Goal: Task Accomplishment & Management: Complete application form

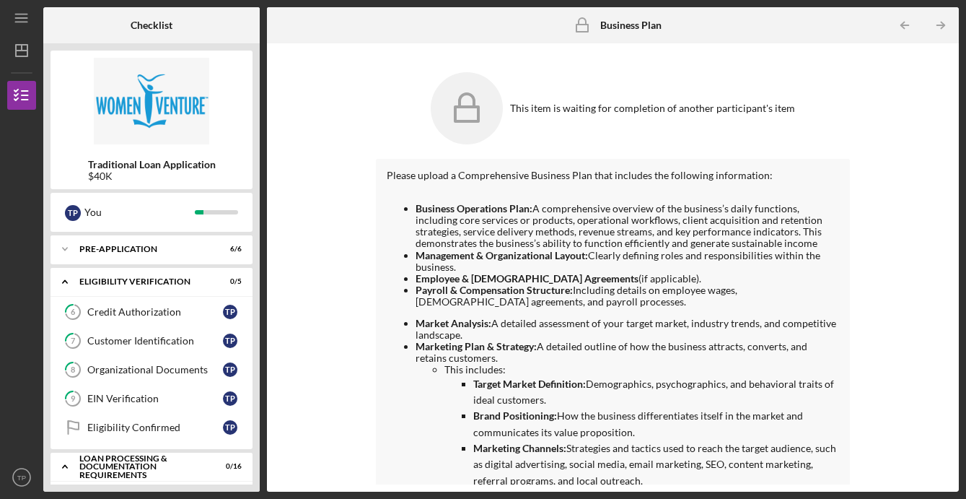
scroll to position [199, 0]
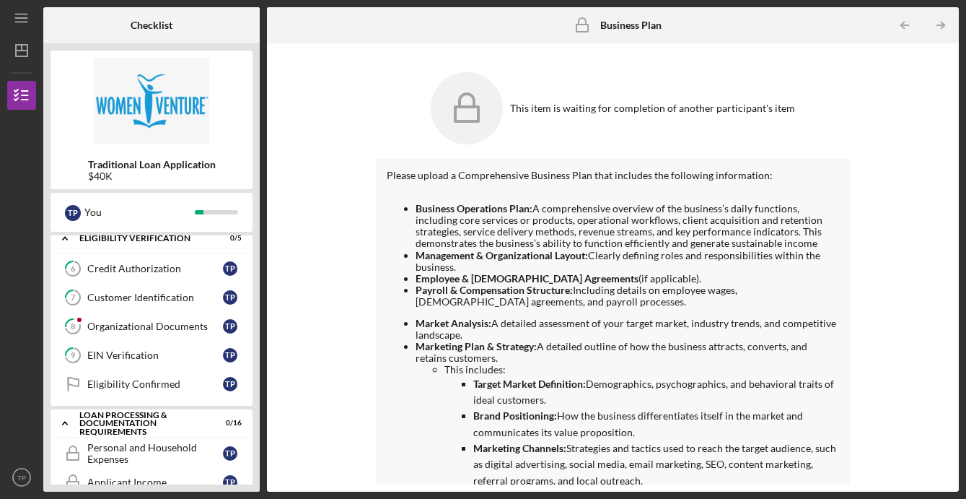
scroll to position [38, 0]
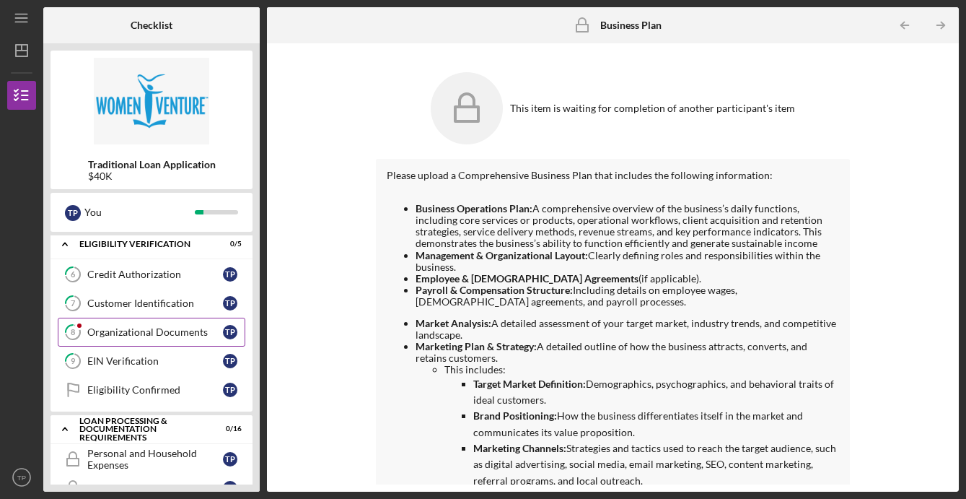
click at [177, 329] on div "Organizational Documents" at bounding box center [155, 332] width 136 height 12
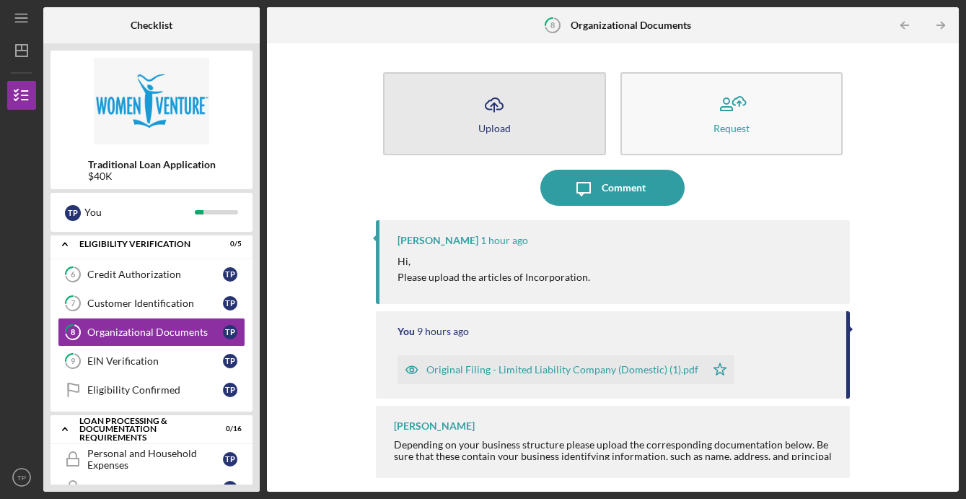
click at [553, 119] on button "Icon/Upload Upload" at bounding box center [494, 113] width 223 height 83
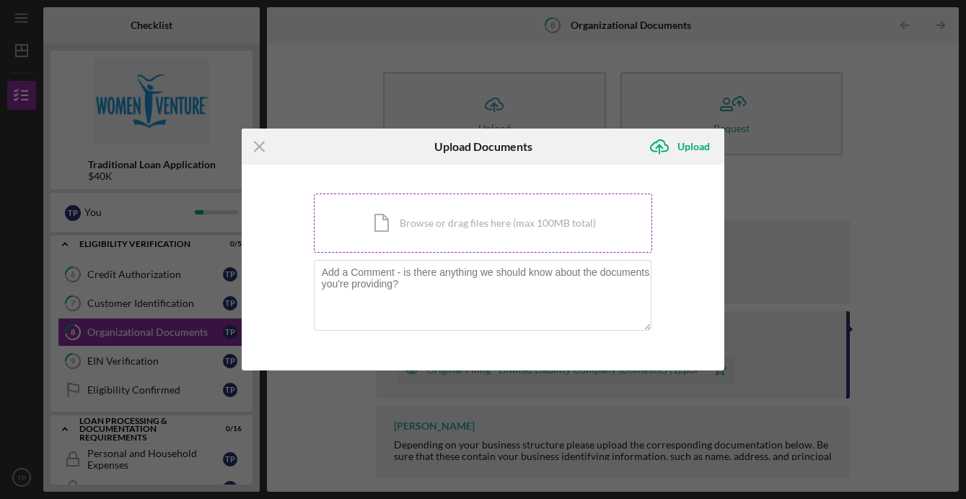
click at [397, 229] on div "Icon/Document Browse or drag files here (max 100MB total) Tap to choose files o…" at bounding box center [483, 222] width 339 height 59
click at [681, 150] on div "Upload" at bounding box center [694, 146] width 32 height 29
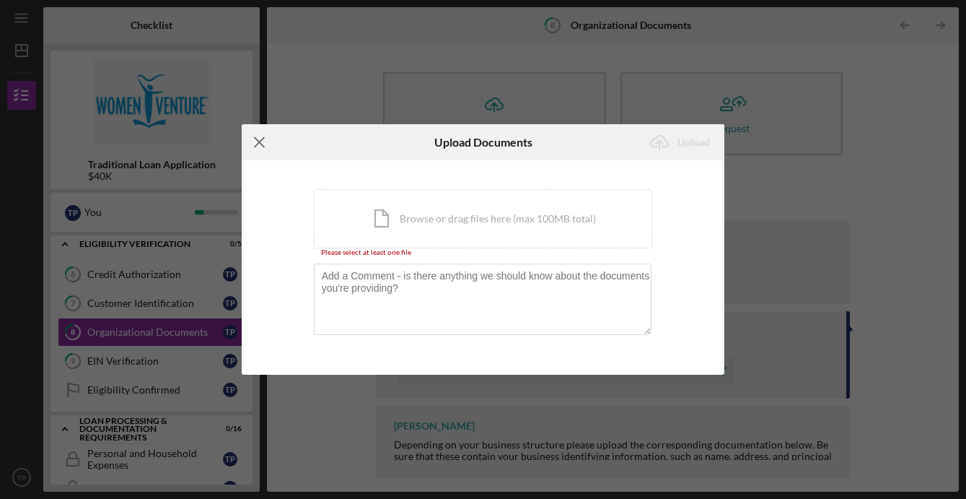
click at [263, 144] on icon "Icon/Menu Close" at bounding box center [260, 142] width 36 height 36
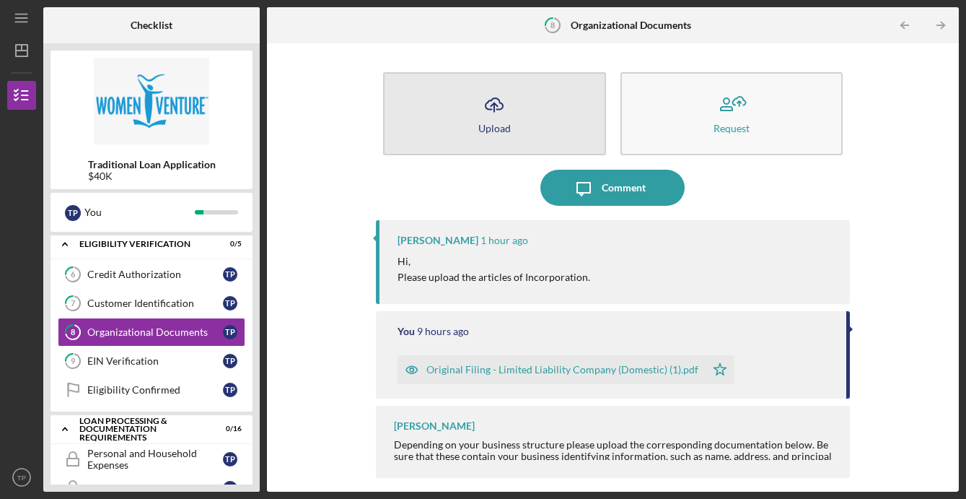
click at [513, 108] on button "Icon/Upload Upload" at bounding box center [494, 113] width 223 height 83
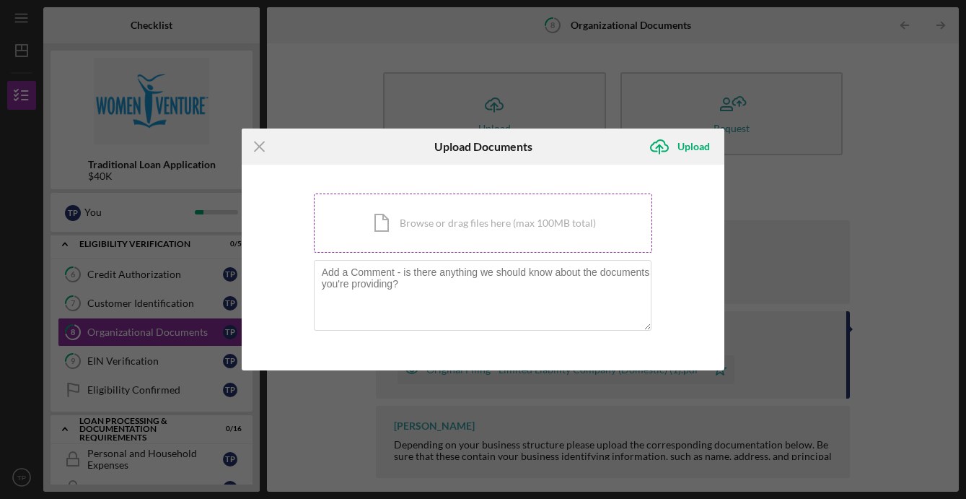
click at [403, 216] on div "Icon/Document Browse or drag files here (max 100MB total) Tap to choose files o…" at bounding box center [483, 222] width 339 height 59
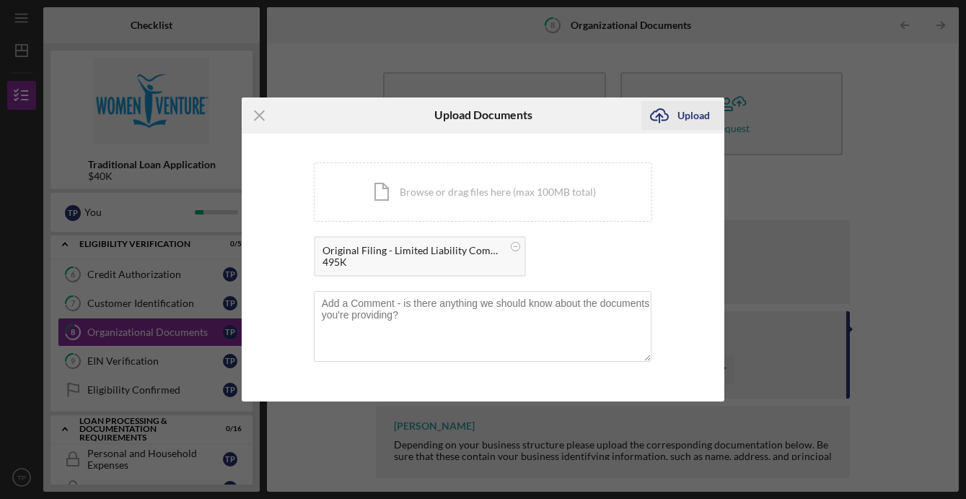
click at [684, 118] on div "Upload" at bounding box center [694, 115] width 32 height 29
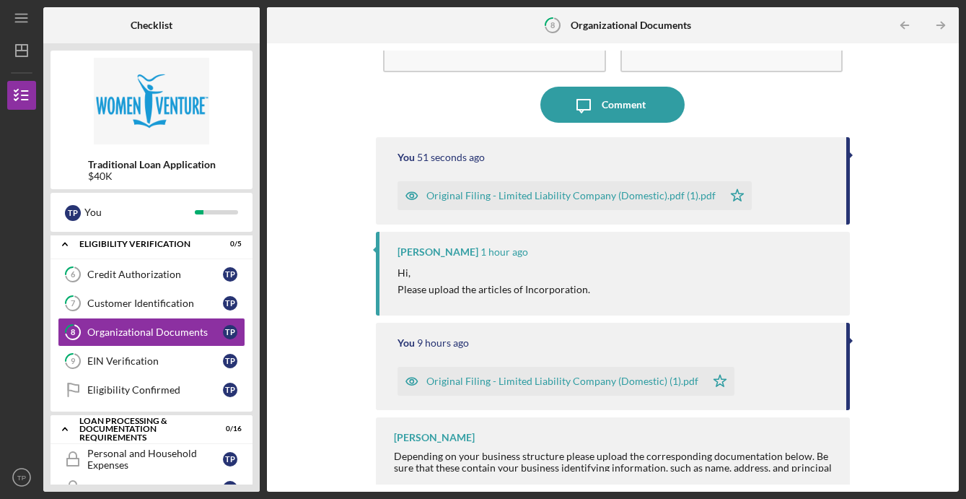
scroll to position [88, 0]
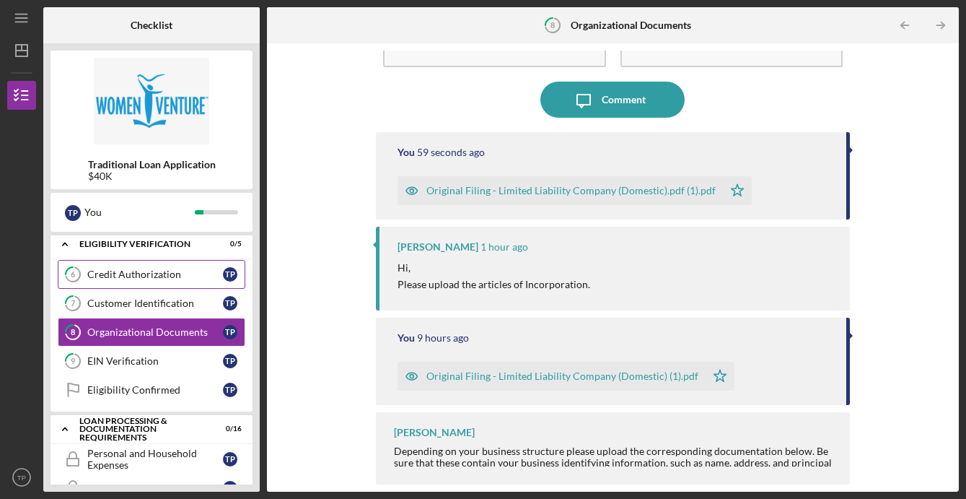
click at [144, 276] on div "Credit Authorization" at bounding box center [155, 275] width 136 height 12
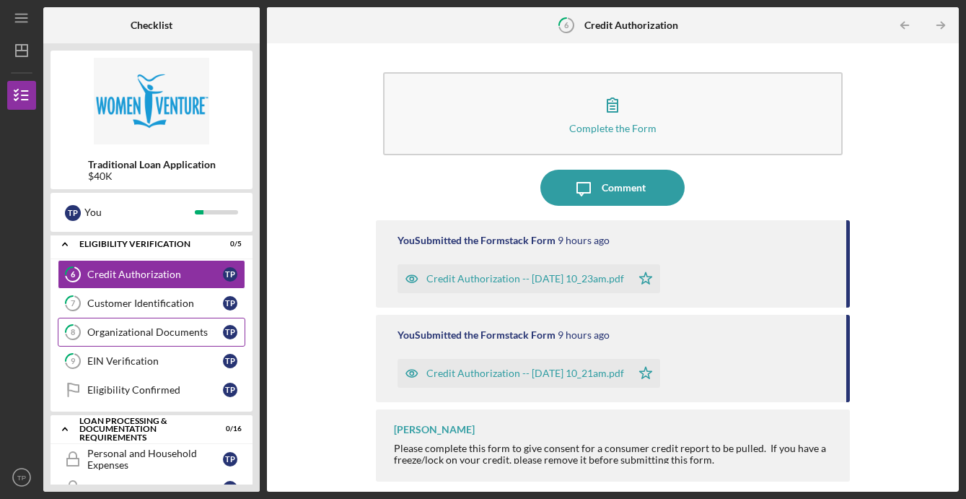
click at [113, 334] on div "Organizational Documents" at bounding box center [155, 332] width 136 height 12
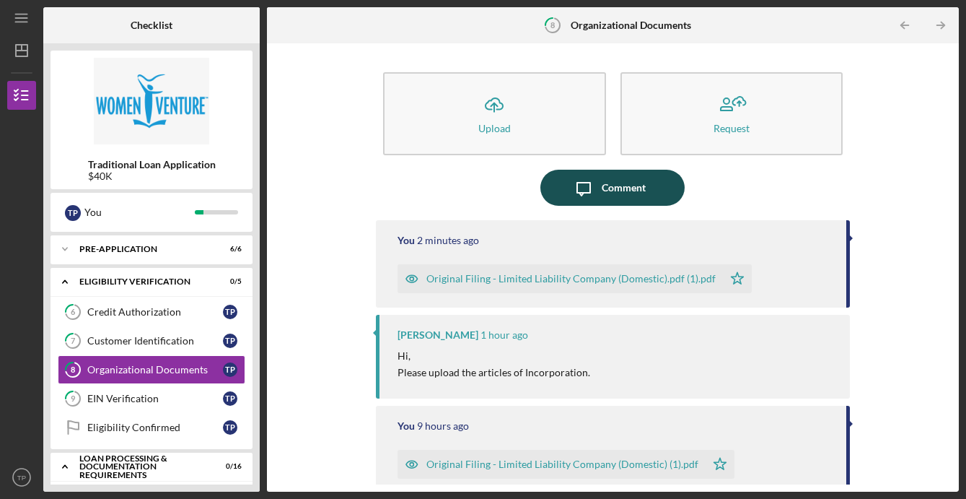
click at [581, 194] on icon "Icon/Message" at bounding box center [584, 188] width 36 height 36
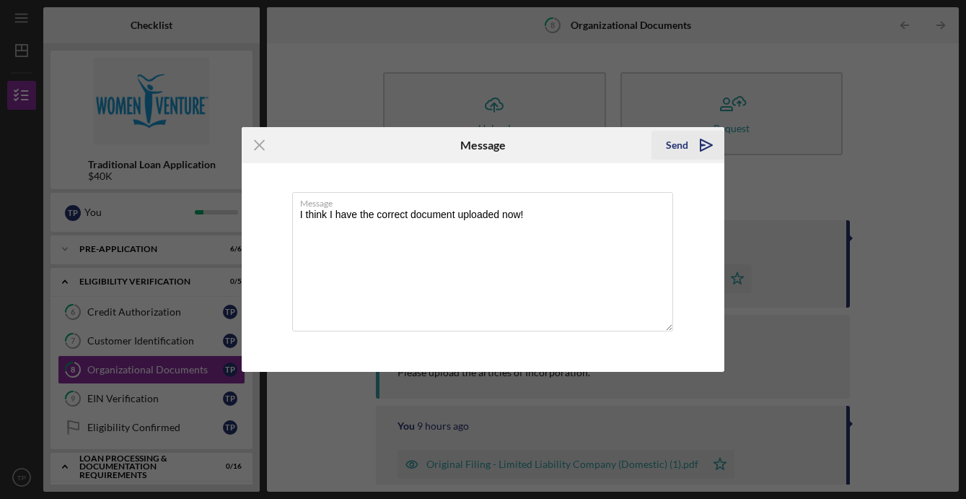
type textarea "I think I have the correct document uploaded now!"
click at [686, 147] on div "Send" at bounding box center [677, 145] width 22 height 29
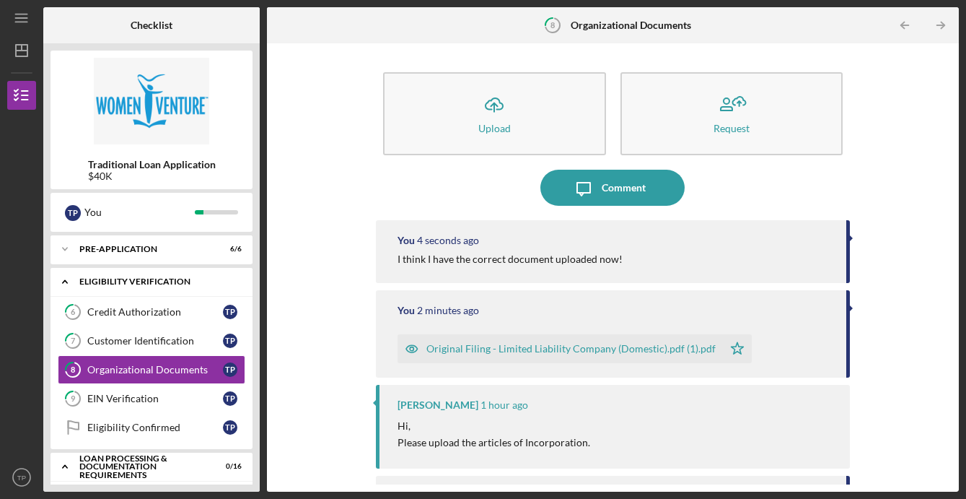
click at [69, 287] on icon "Icon/Expander" at bounding box center [65, 281] width 29 height 29
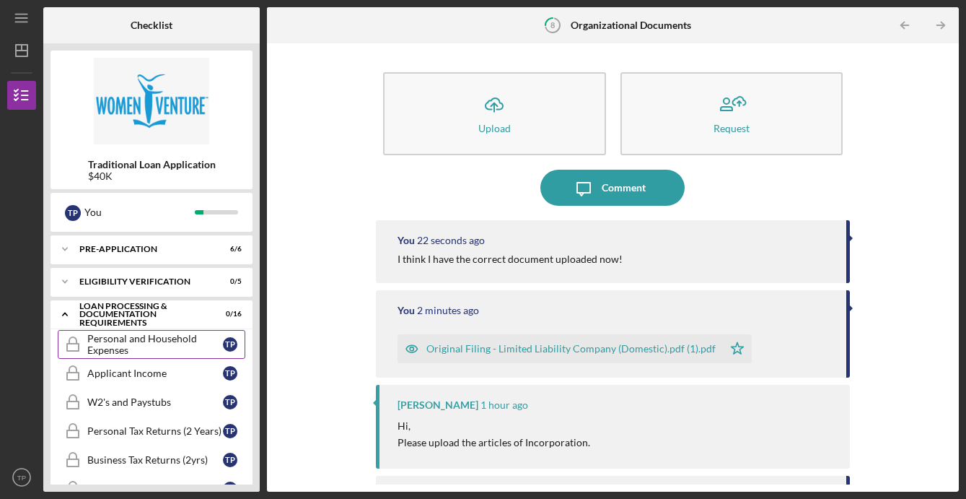
click at [91, 354] on div "Personal and Household Expenses" at bounding box center [155, 344] width 136 height 23
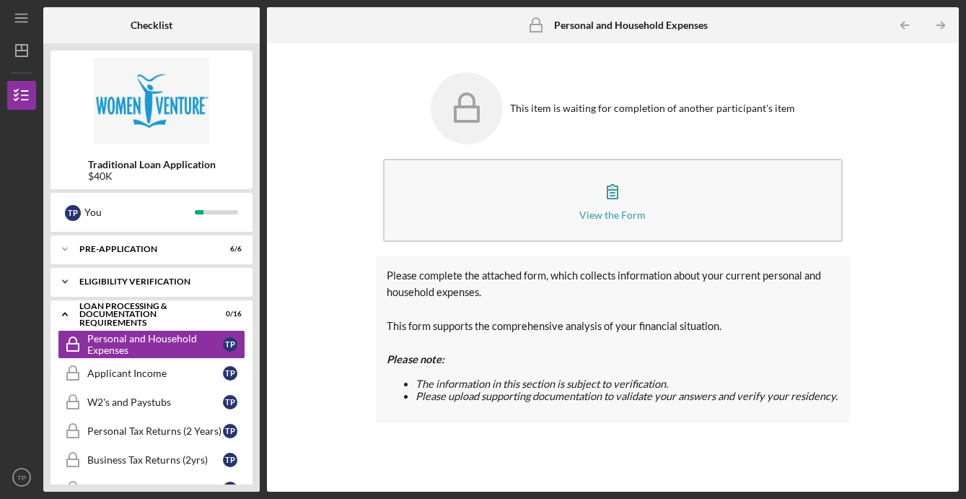
click at [66, 278] on icon "Icon/Expander" at bounding box center [65, 281] width 29 height 29
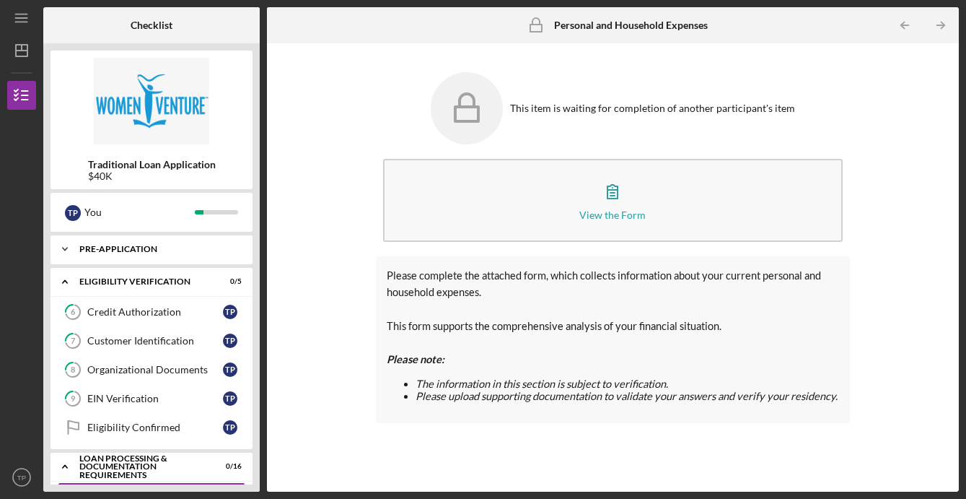
click at [68, 247] on icon "Icon/Expander" at bounding box center [65, 249] width 29 height 29
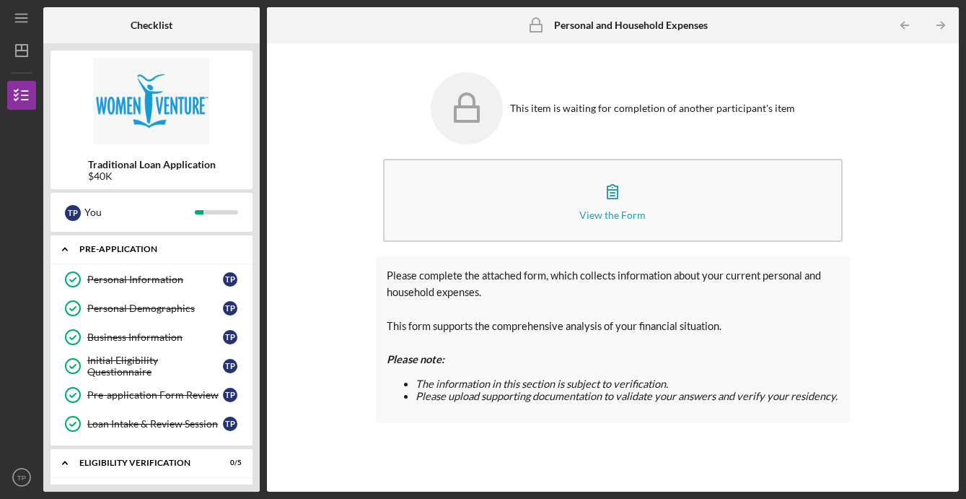
click at [68, 247] on icon "Icon/Expander" at bounding box center [65, 249] width 29 height 29
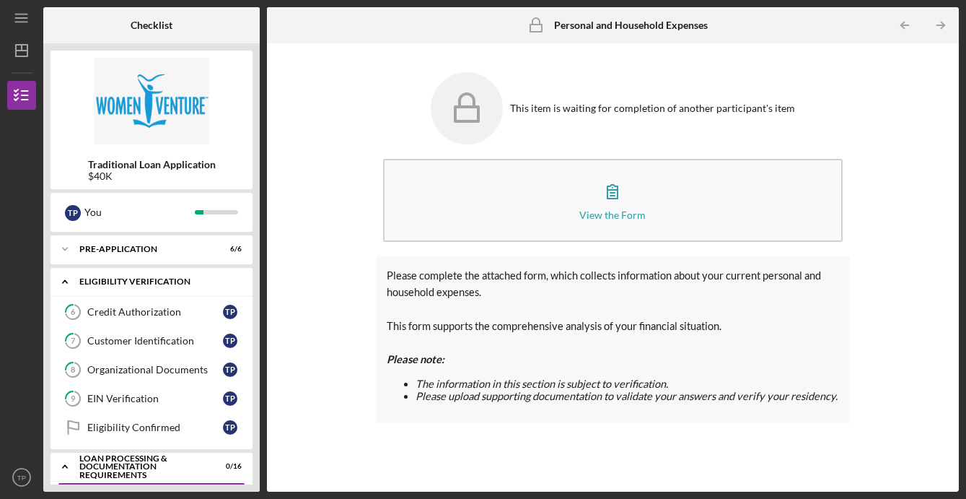
click at [59, 282] on icon "Icon/Expander" at bounding box center [65, 281] width 29 height 29
